Goal: Information Seeking & Learning: Learn about a topic

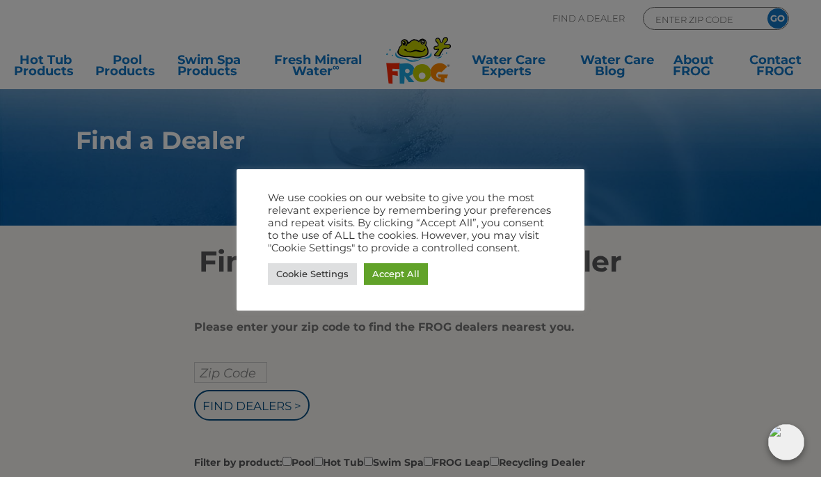
click at [418, 273] on link "Accept All" at bounding box center [396, 274] width 64 height 22
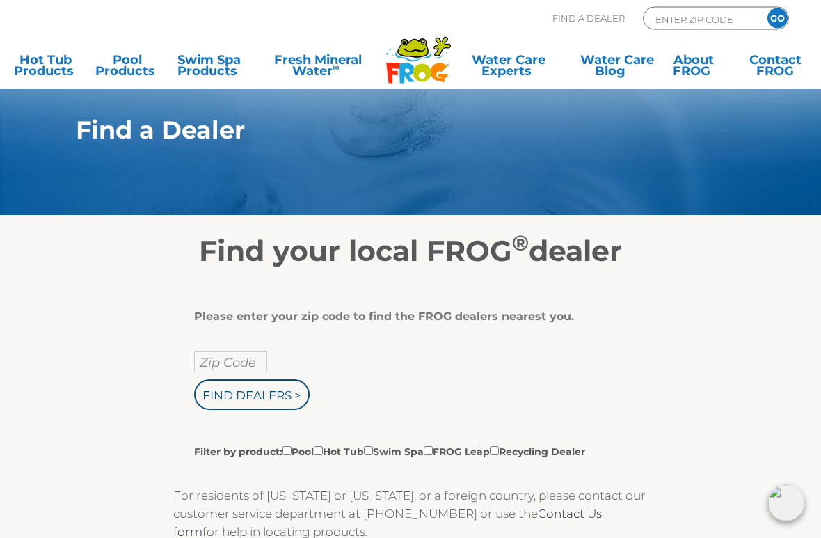
scroll to position [10, 0]
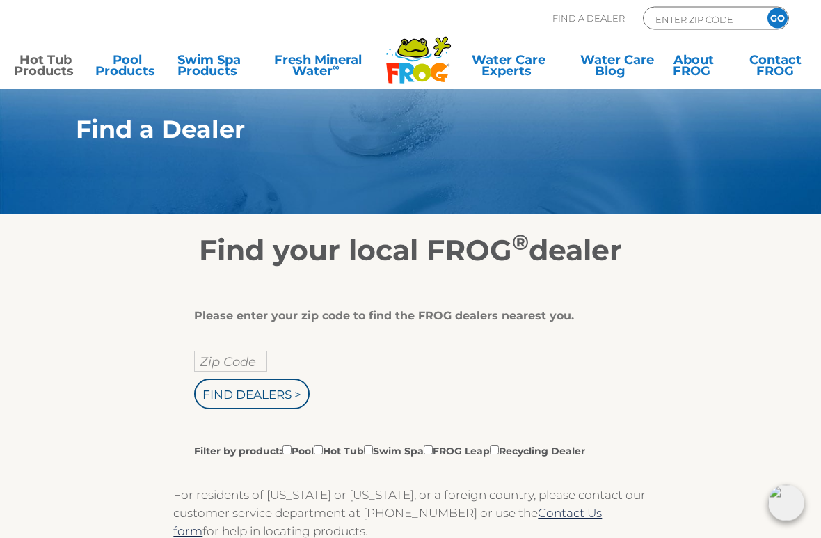
click at [47, 64] on link "Hot Tub Products" at bounding box center [45, 68] width 63 height 28
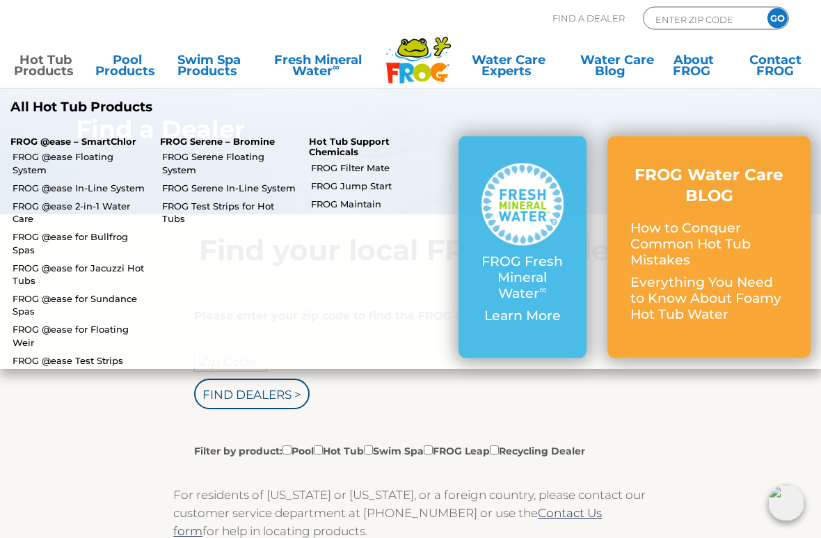
scroll to position [11, 0]
click at [114, 292] on link "FROG @ease for Sundance Spas" at bounding box center [81, 304] width 137 height 25
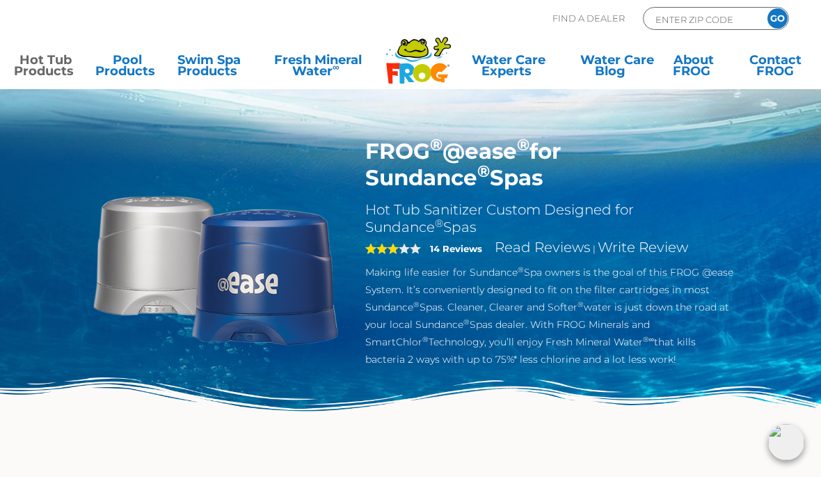
click at [691, 15] on input "ENTER ZIP CODE" at bounding box center [701, 19] width 94 height 16
type input "ENTER ZIP CODE"
click at [702, 11] on input "Zip Code Form" at bounding box center [701, 19] width 94 height 16
type input "35810"
click at [779, 22] on input "GO" at bounding box center [778, 18] width 20 height 20
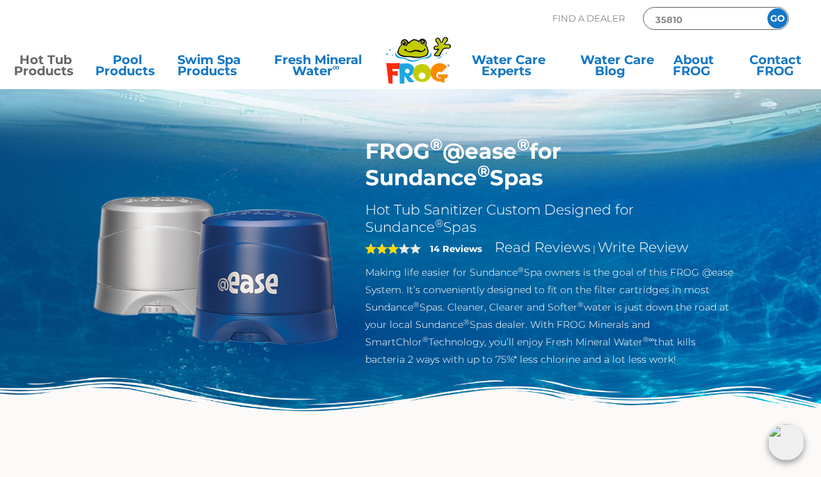
click at [786, 17] on input "GO" at bounding box center [778, 18] width 20 height 20
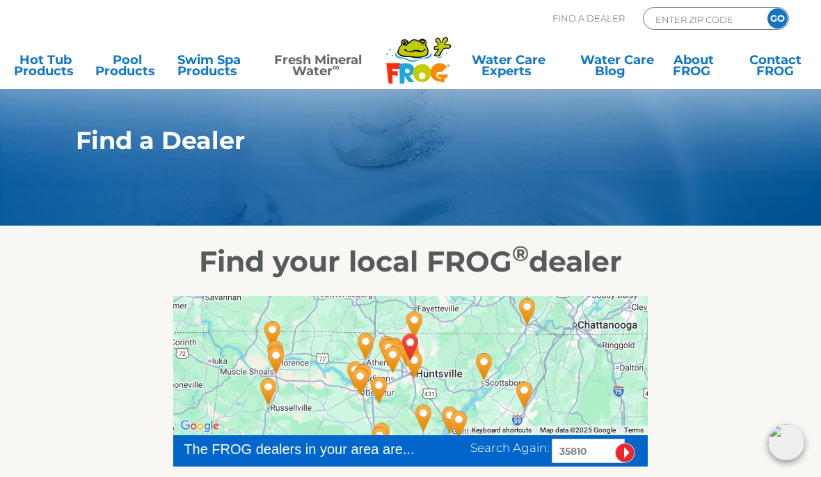
click at [315, 63] on link "Fresh Mineral Water ∞" at bounding box center [318, 68] width 118 height 28
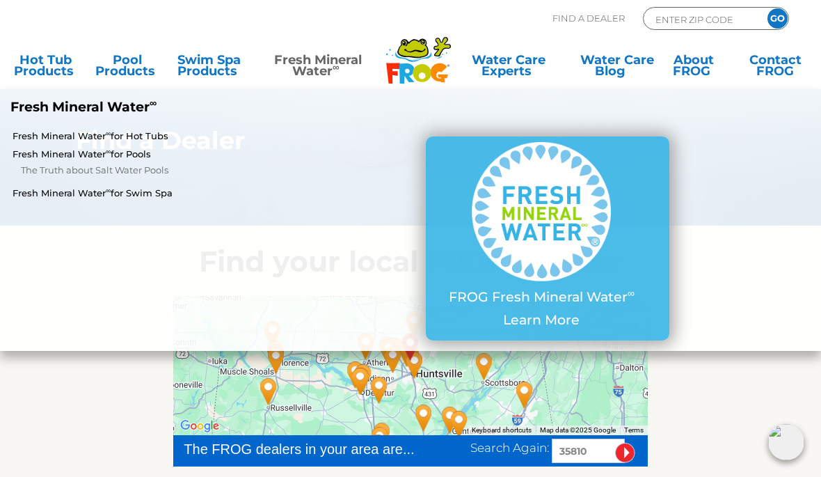
click at [626, 302] on p "FROG Fresh Mineral Water ∞" at bounding box center [542, 298] width 186 height 16
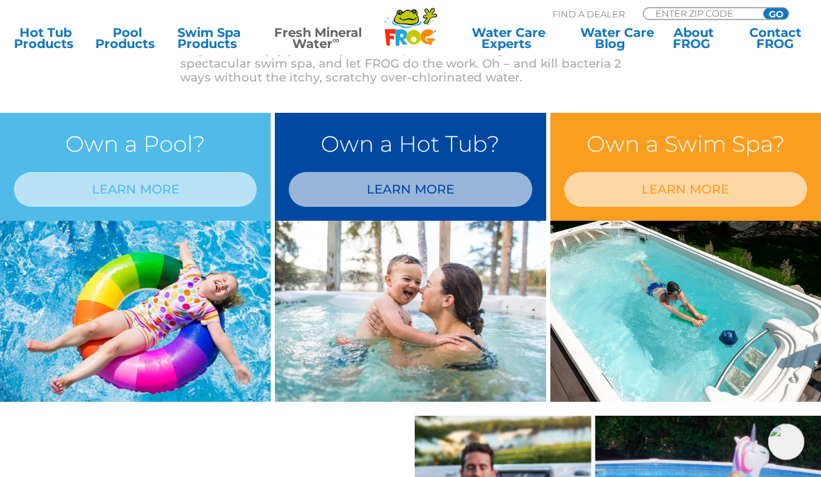
scroll to position [565, 0]
click at [485, 191] on link "LEARN MORE" at bounding box center [410, 189] width 243 height 35
